Goal: Task Accomplishment & Management: Use online tool/utility

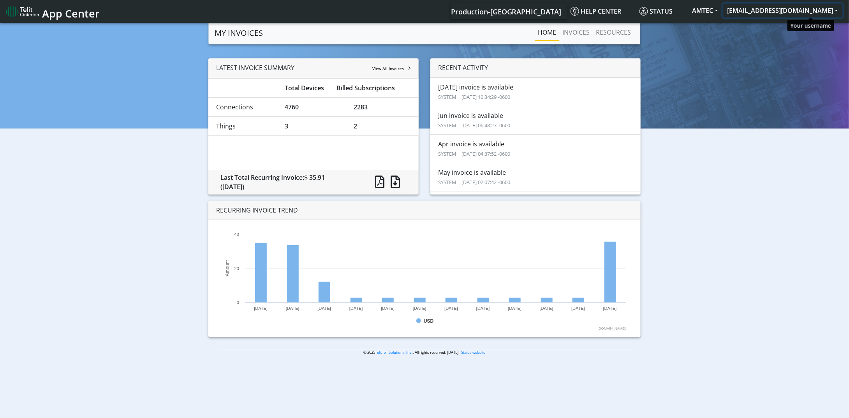
drag, startPoint x: 816, startPoint y: 15, endPoint x: 767, endPoint y: 41, distance: 55.3
click at [767, 41] on body "App Center Production-US Help center Status AMTEC [EMAIL_ADDRESS][DOMAIN_NAME] …" at bounding box center [424, 221] width 849 height 400
click at [723, 11] on button "AMTEC" at bounding box center [705, 11] width 35 height 14
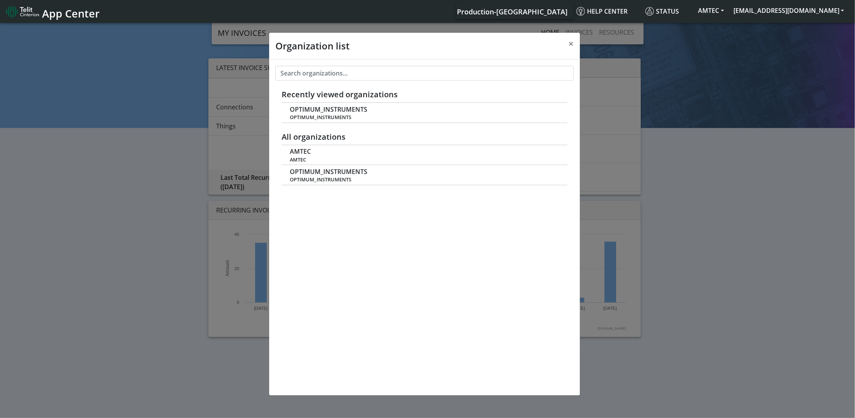
scroll to position [2, 0]
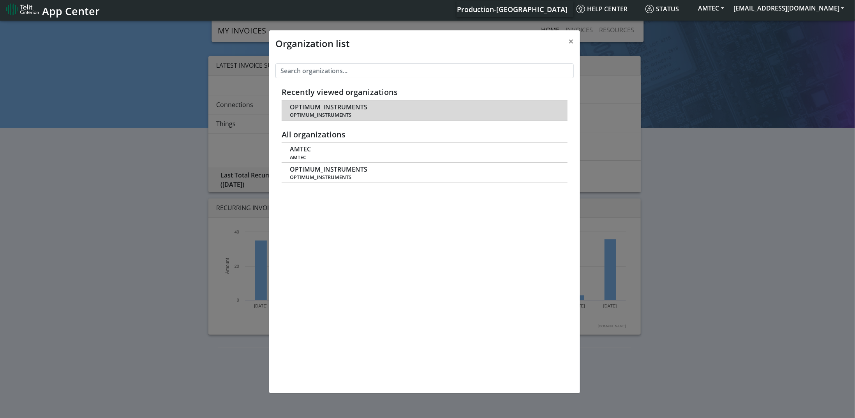
click at [339, 107] on span "OPTIMUM_INSTRUMENTS" at bounding box center [329, 107] width 78 height 7
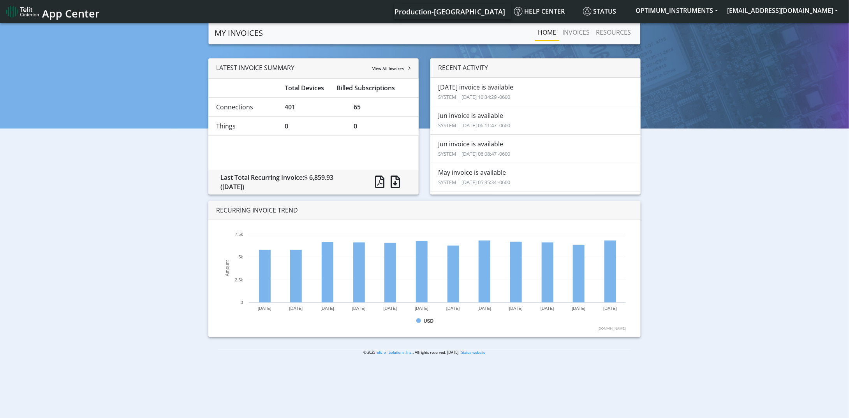
click at [398, 71] on span "View All Invoices" at bounding box center [388, 68] width 32 height 5
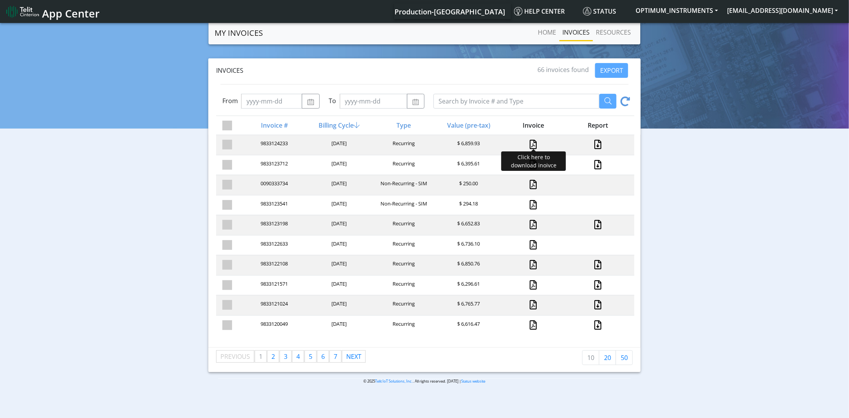
click at [532, 142] on link at bounding box center [533, 144] width 7 height 9
click at [530, 164] on link at bounding box center [533, 164] width 7 height 9
click at [793, 182] on div "Invoices 66 invoices found EXPORT From To Invoice # Billing Cycle Type Value (p…" at bounding box center [425, 215] width 838 height 314
click at [593, 141] on link at bounding box center [598, 144] width 10 height 9
